Goal: Information Seeking & Learning: Learn about a topic

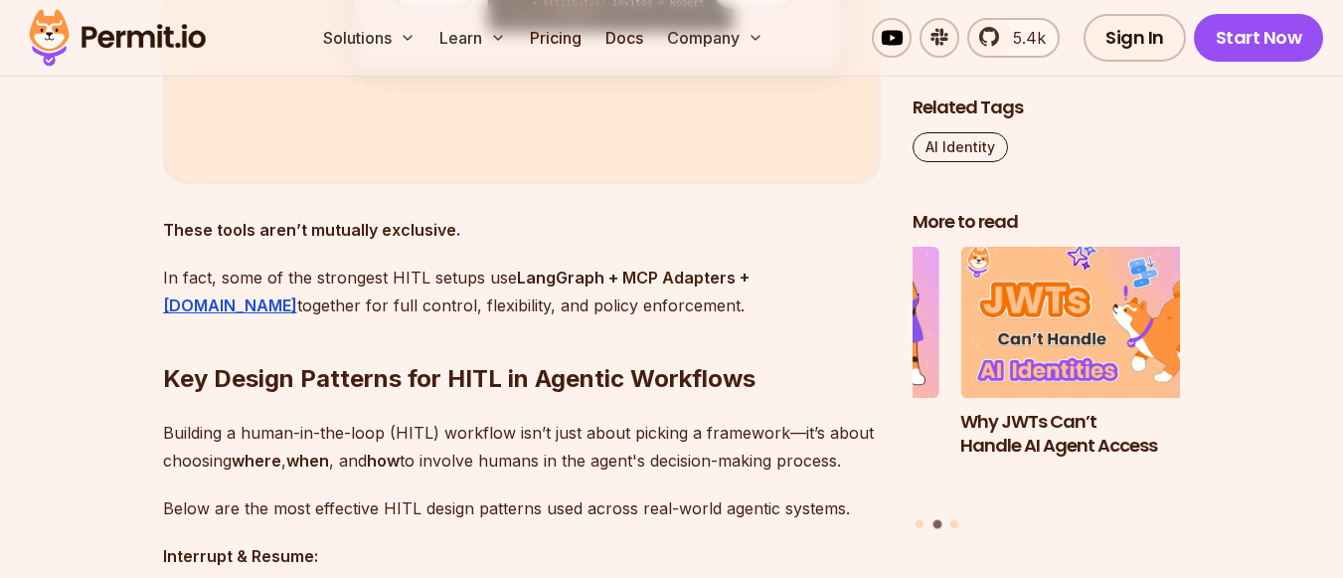
scroll to position [6354, 0]
drag, startPoint x: 443, startPoint y: 355, endPoint x: 501, endPoint y: 352, distance: 57.7
click at [501, 352] on h2 "Key Design Patterns for HITL in Agentic Workflows" at bounding box center [522, 337] width 718 height 111
drag, startPoint x: 503, startPoint y: 352, endPoint x: 520, endPoint y: 353, distance: 16.9
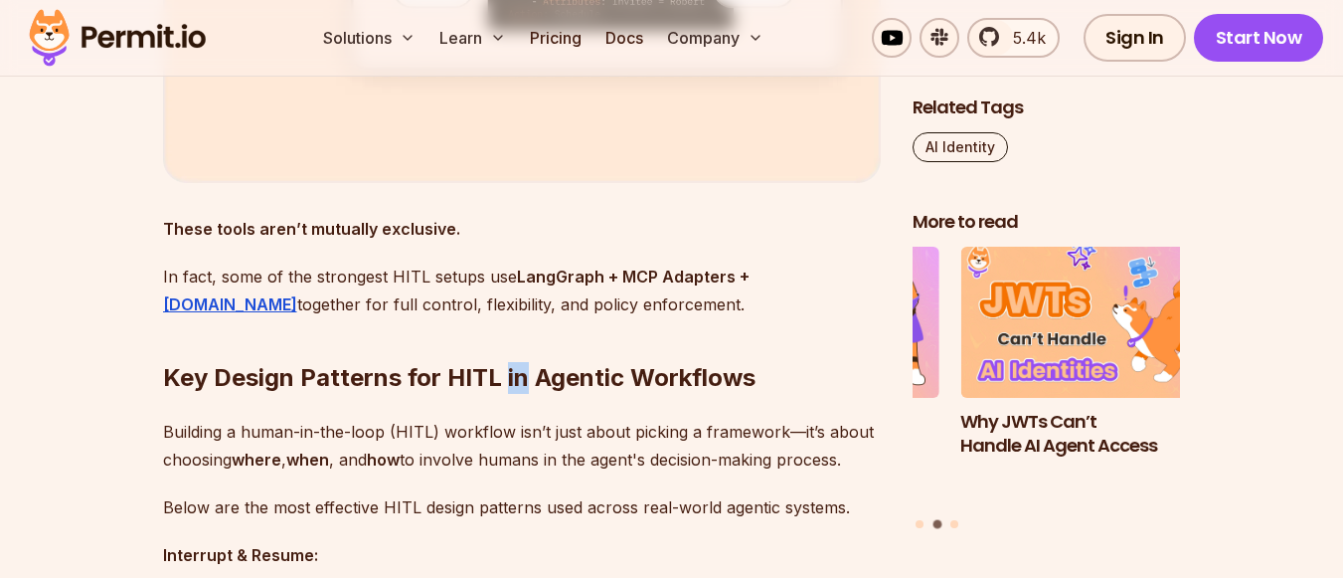
click at [520, 353] on h2 "Key Design Patterns for HITL in Agentic Workflows" at bounding box center [522, 337] width 718 height 111
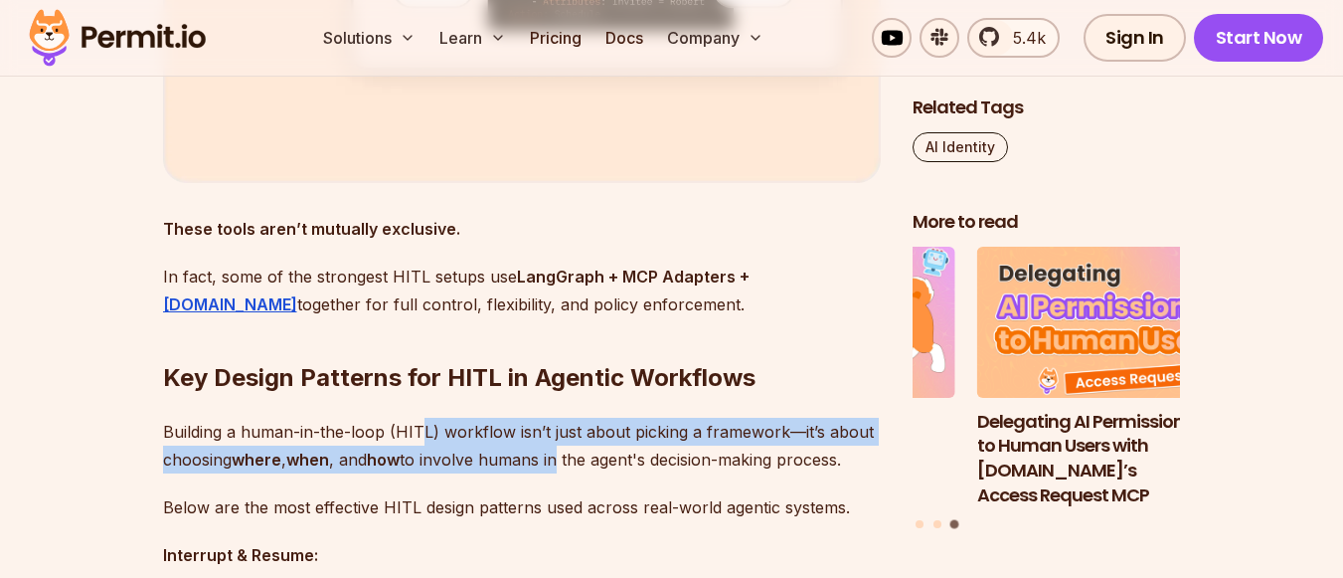
drag, startPoint x: 424, startPoint y: 409, endPoint x: 563, endPoint y: 451, distance: 145.6
click at [563, 451] on p "Building a human-in-the-loop (HITL) workflow isn’t just about picking a framewo…" at bounding box center [522, 446] width 718 height 56
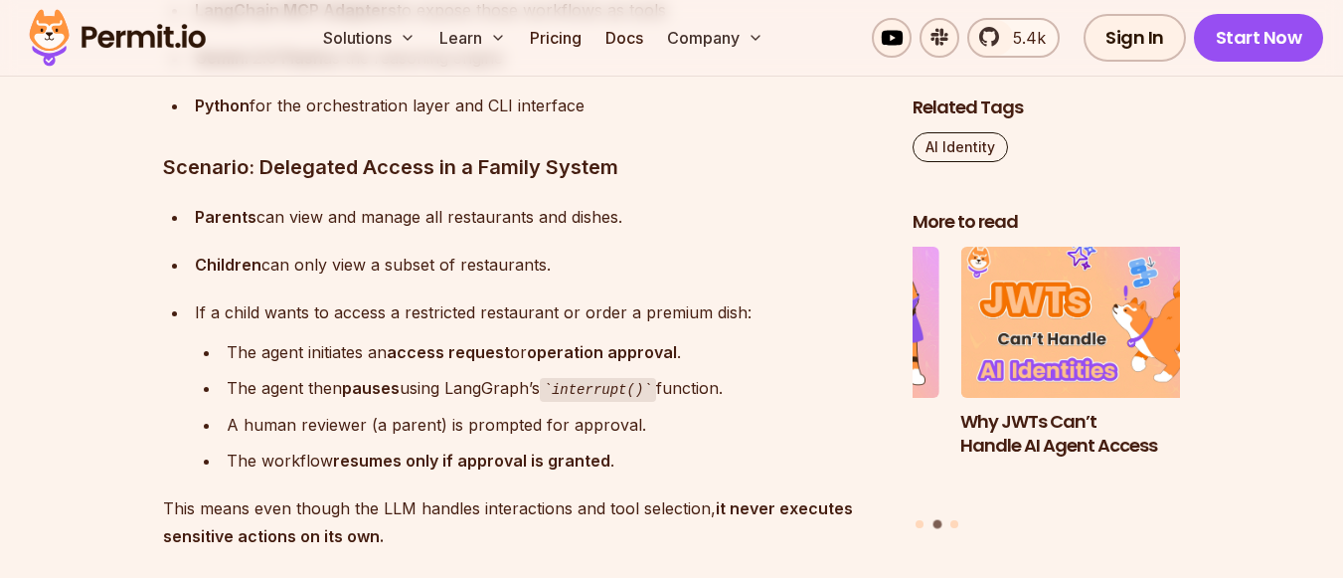
scroll to position [8971, 0]
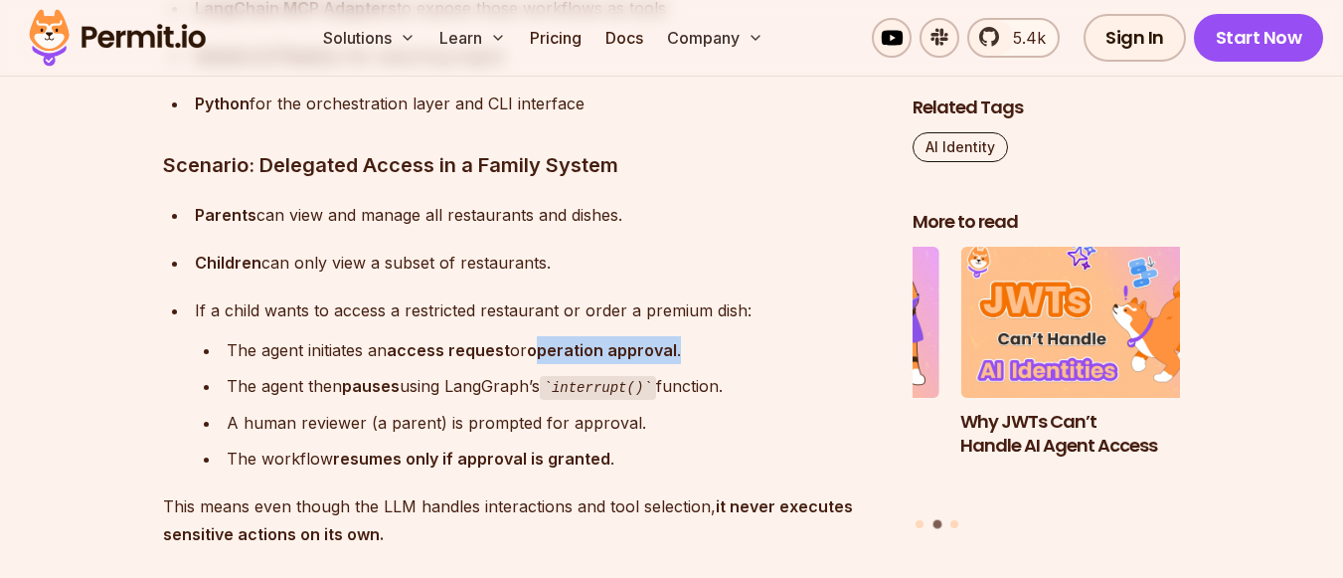
drag, startPoint x: 542, startPoint y: 332, endPoint x: 688, endPoint y: 340, distance: 146.4
click at [688, 340] on div "The agent initiates an access request or operation approval ." at bounding box center [554, 350] width 654 height 28
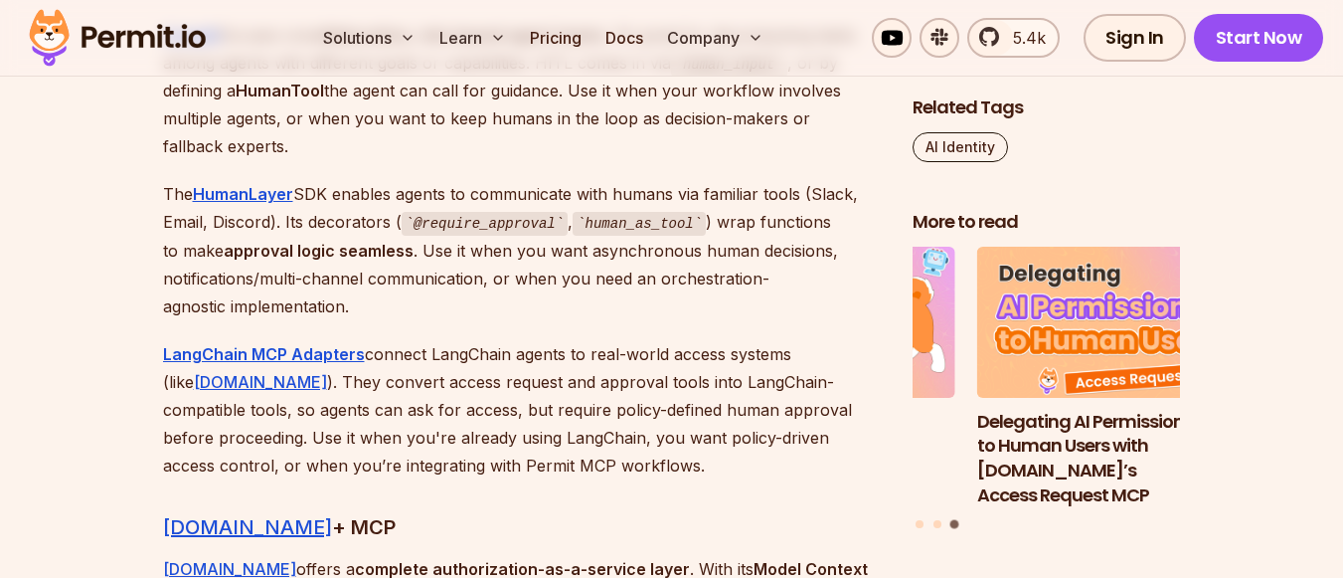
scroll to position [5083, 0]
